Goal: Navigation & Orientation: Go to known website

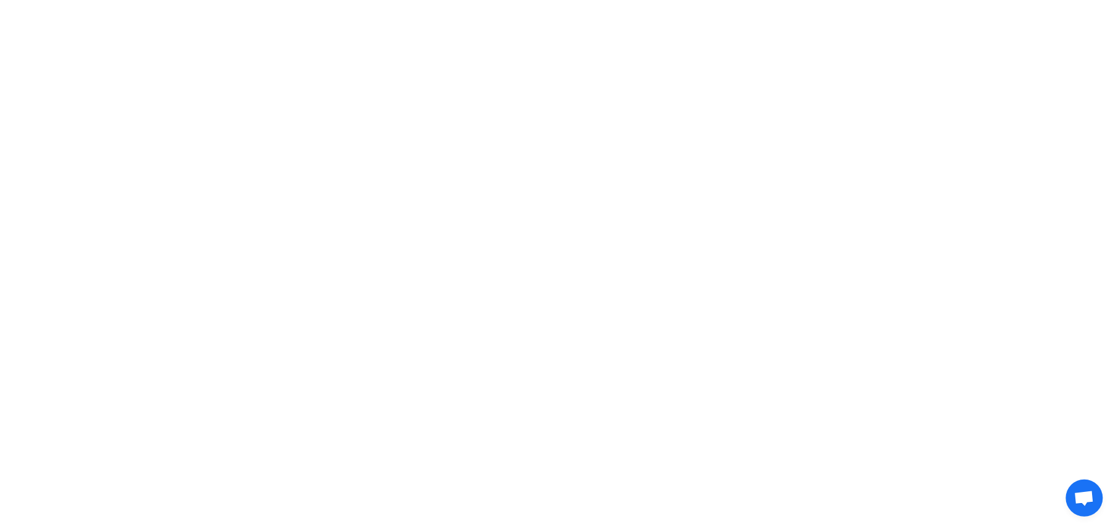
drag, startPoint x: 928, startPoint y: 303, endPoint x: 658, endPoint y: 190, distance: 292.5
click at [656, 5] on html at bounding box center [559, 2] width 1118 height 5
drag, startPoint x: 512, startPoint y: 292, endPoint x: 266, endPoint y: 268, distance: 247.0
click at [266, 55] on html at bounding box center [559, 27] width 1118 height 55
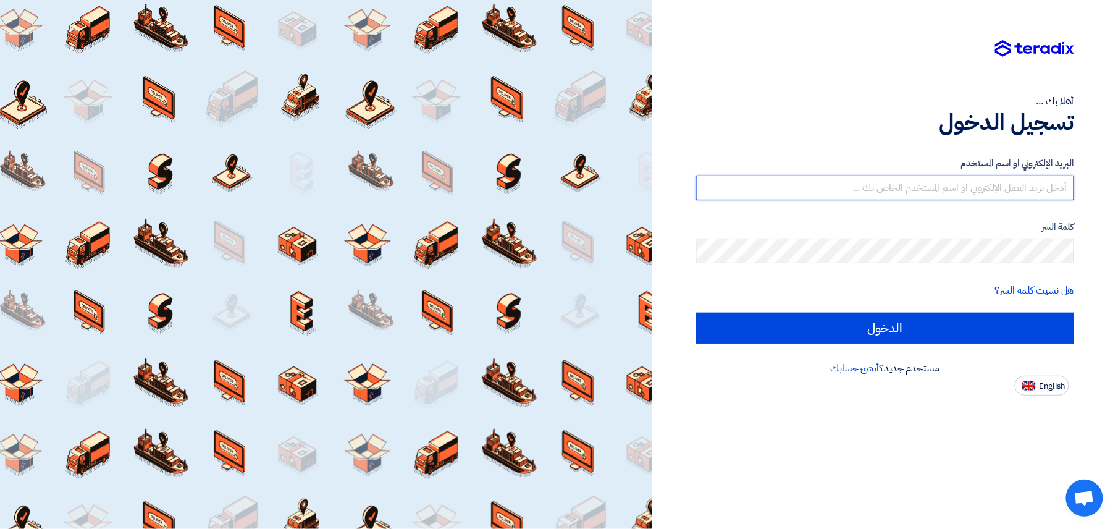
type input "[EMAIL_ADDRESS][DOMAIN_NAME]"
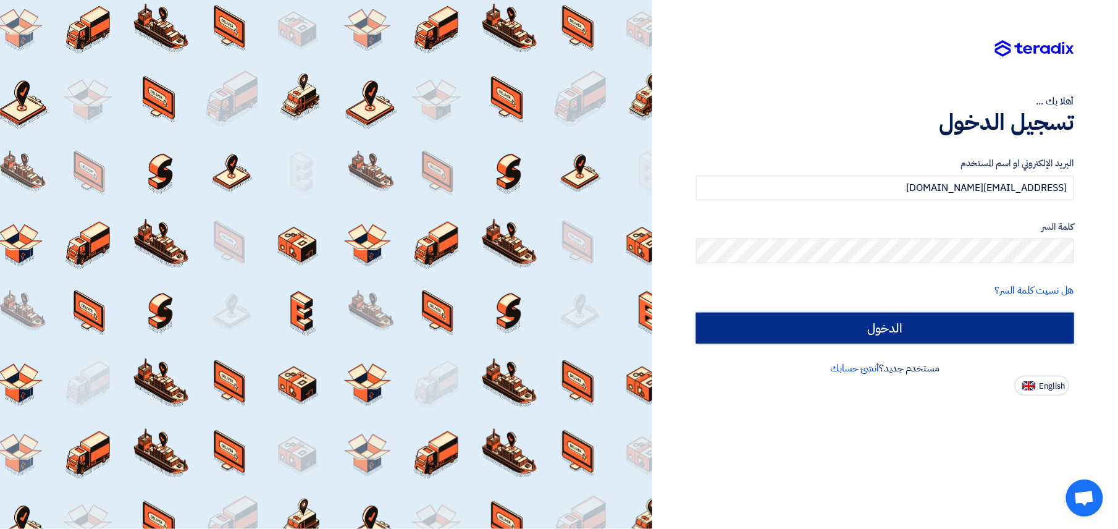
click at [836, 329] on input "الدخول" at bounding box center [885, 328] width 378 height 31
type input "Sign in"
